Goal: Check status: Check status

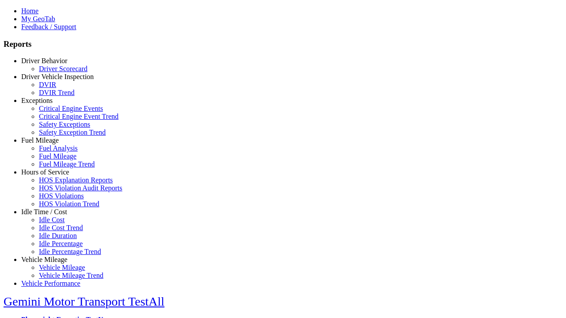
click at [51, 104] on link "Exceptions" at bounding box center [36, 101] width 31 height 8
click at [57, 120] on link "Critical Engine Event Trend" at bounding box center [79, 117] width 80 height 8
type input "*********"
